Goal: Task Accomplishment & Management: Complete application form

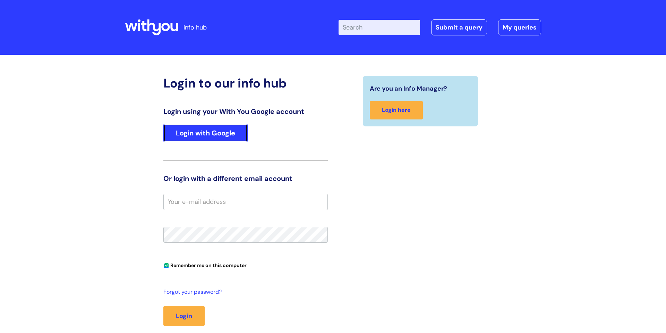
click at [213, 138] on link "Login with Google" at bounding box center [205, 133] width 84 height 18
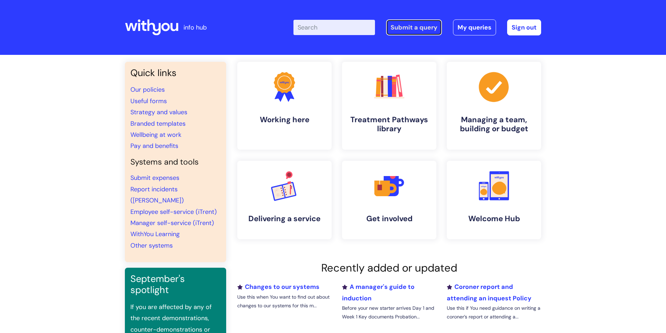
click at [398, 23] on link "Submit a query" at bounding box center [414, 27] width 56 height 16
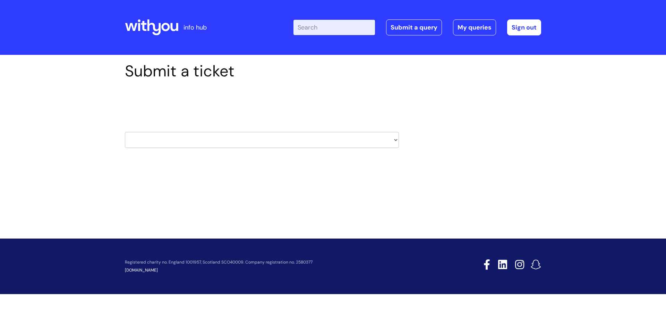
click at [385, 140] on select "HR / People IT and Support Clinical Drug Alerts Finance Accounts Data Support T…" at bounding box center [262, 140] width 274 height 16
select select "systems"
click at [125, 132] on select "HR / People IT and Support Clinical Drug Alerts Finance Accounts Data Support T…" at bounding box center [262, 140] width 274 height 16
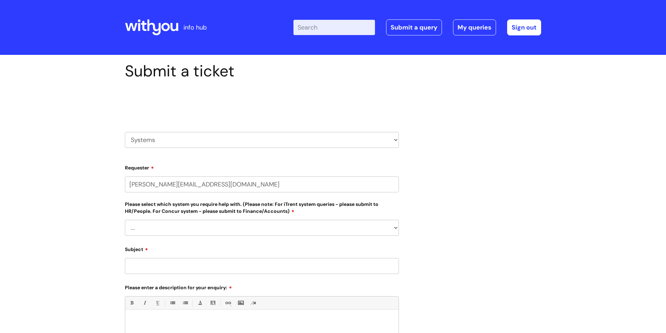
select select "80004157222"
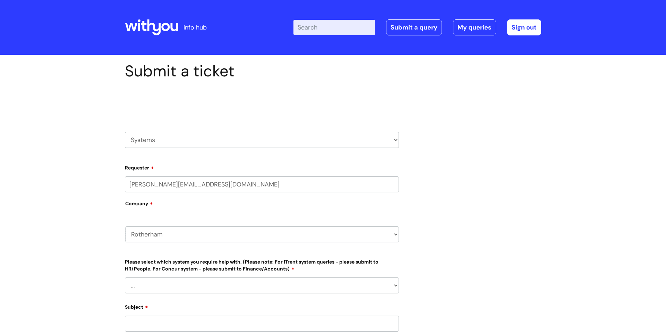
click at [362, 281] on select "... Ulysses Helpdesk Monday.com Nebula fault ILLY CarePath fault Halo fault E-c…" at bounding box center [262, 285] width 274 height 16
select select "Nebula fault"
click at [125, 277] on select "... Ulysses Helpdesk Monday.com Nebula fault ILLY CarePath fault Halo fault E-c…" at bounding box center [262, 285] width 274 height 16
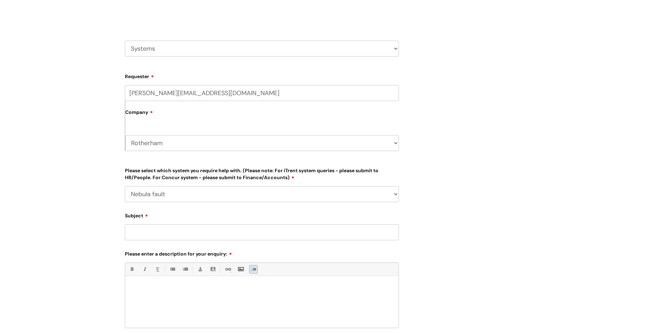
scroll to position [100, 0]
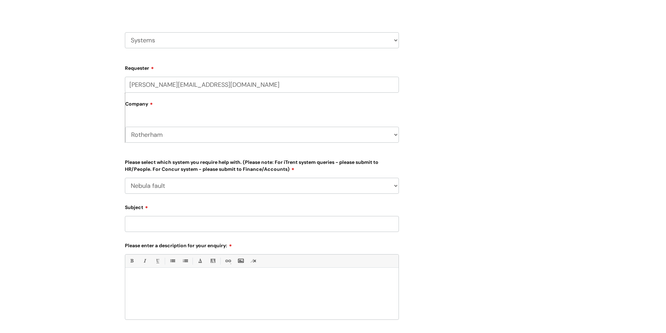
click at [142, 228] on input "Subject" at bounding box center [262, 224] width 274 height 16
type input "logging in"
click at [141, 283] on div at bounding box center [261, 295] width 273 height 48
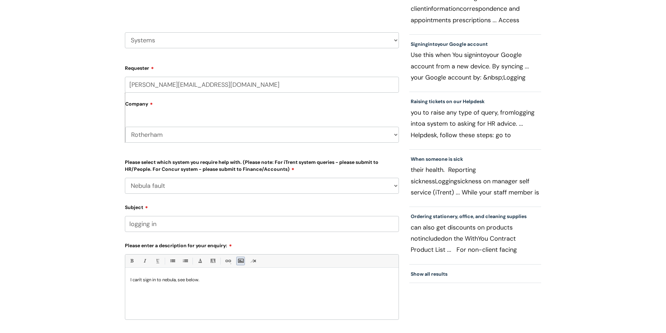
click at [240, 263] on link "Insert Image..." at bounding box center [240, 260] width 9 height 9
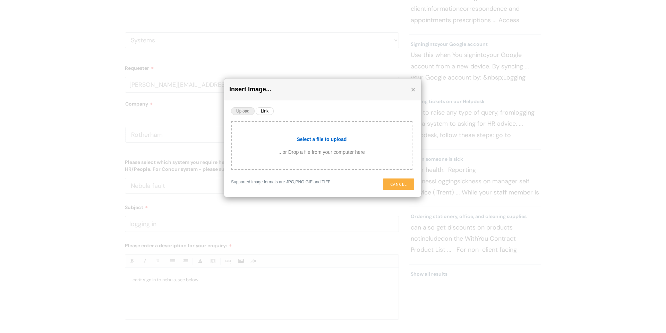
click at [316, 144] on input "file" at bounding box center [322, 138] width 180 height 19
type input "C:\fakepath\Screenshot 2025-09-22 15.11.57.png"
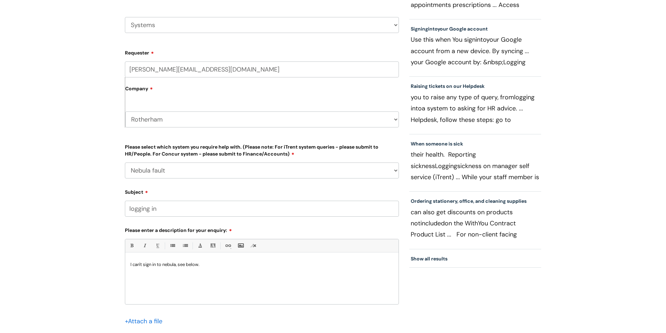
scroll to position [189, 0]
click at [130, 302] on div "I can't sign in to nebula, see below." at bounding box center [261, 280] width 273 height 48
click at [150, 318] on input "file" at bounding box center [142, 320] width 35 height 9
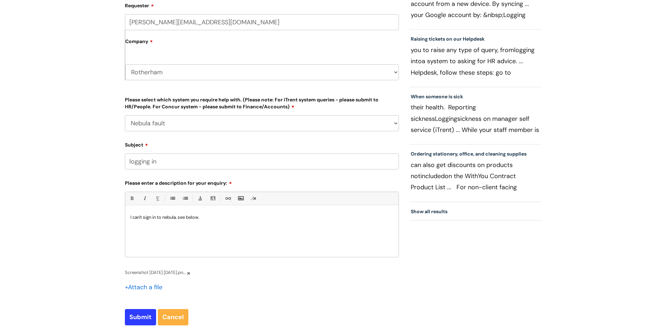
scroll to position [167, 0]
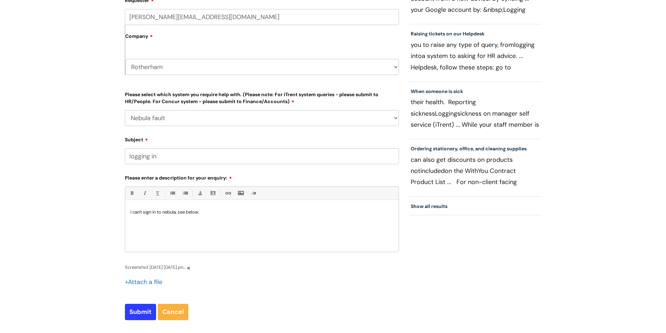
click at [211, 215] on p at bounding box center [261, 221] width 263 height 12
click at [142, 312] on input "Submit" at bounding box center [140, 312] width 31 height 16
type input "Please Wait..."
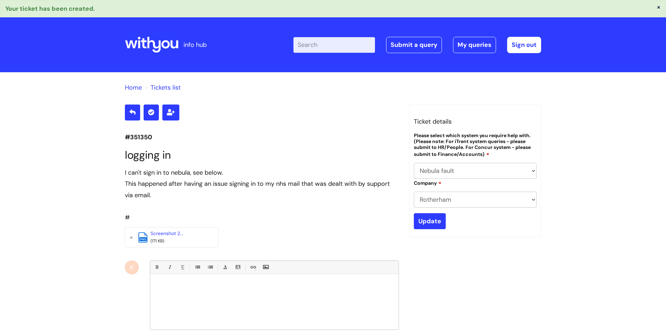
select select "Nebula fault"
click at [659, 6] on button "×" at bounding box center [659, 7] width 4 height 6
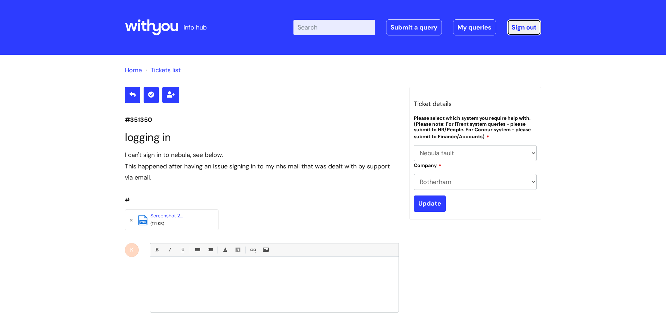
click at [534, 25] on link "Sign out" at bounding box center [524, 27] width 34 height 16
